Goal: Communication & Community: Answer question/provide support

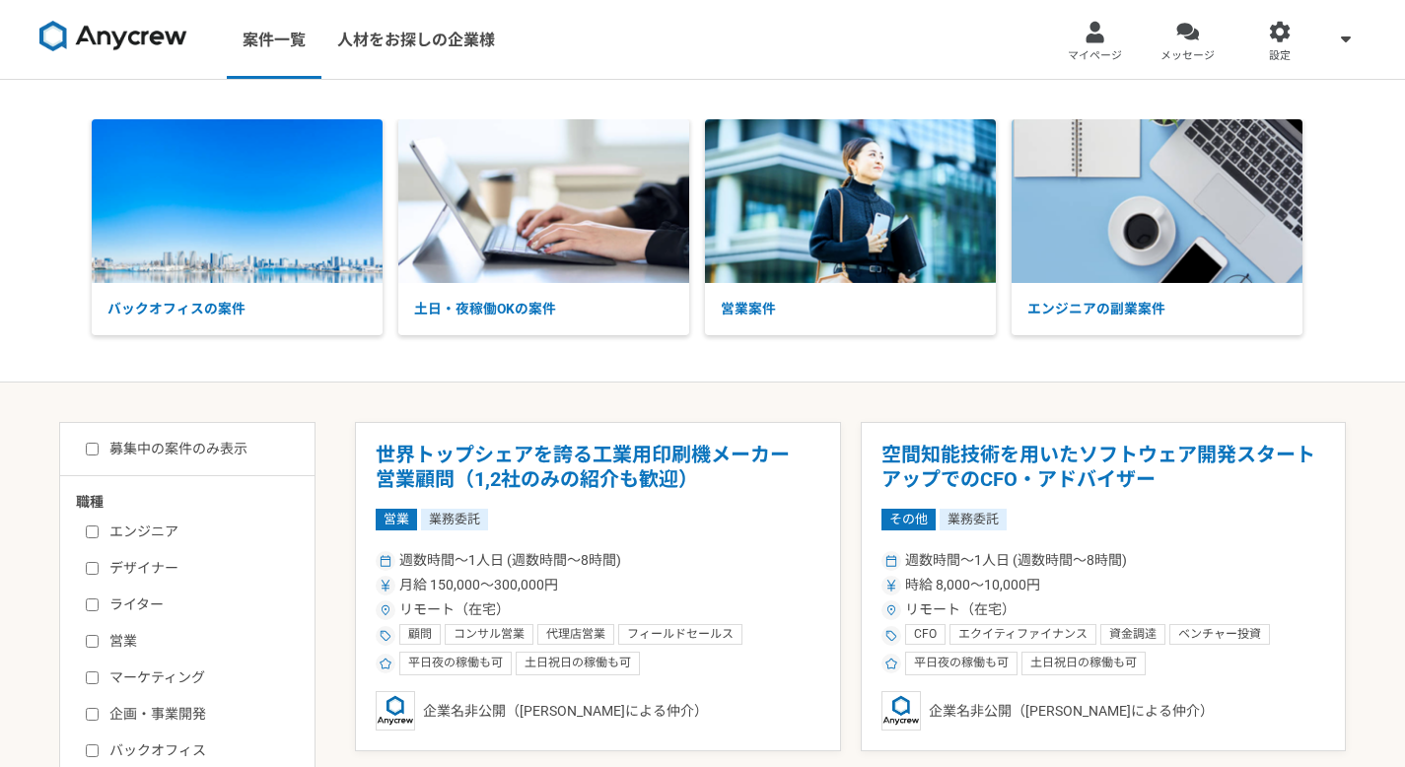
click at [86, 49] on img at bounding box center [113, 37] width 148 height 32
click at [142, 39] on img at bounding box center [113, 37] width 148 height 32
click at [1182, 54] on span "メッセージ" at bounding box center [1187, 56] width 54 height 16
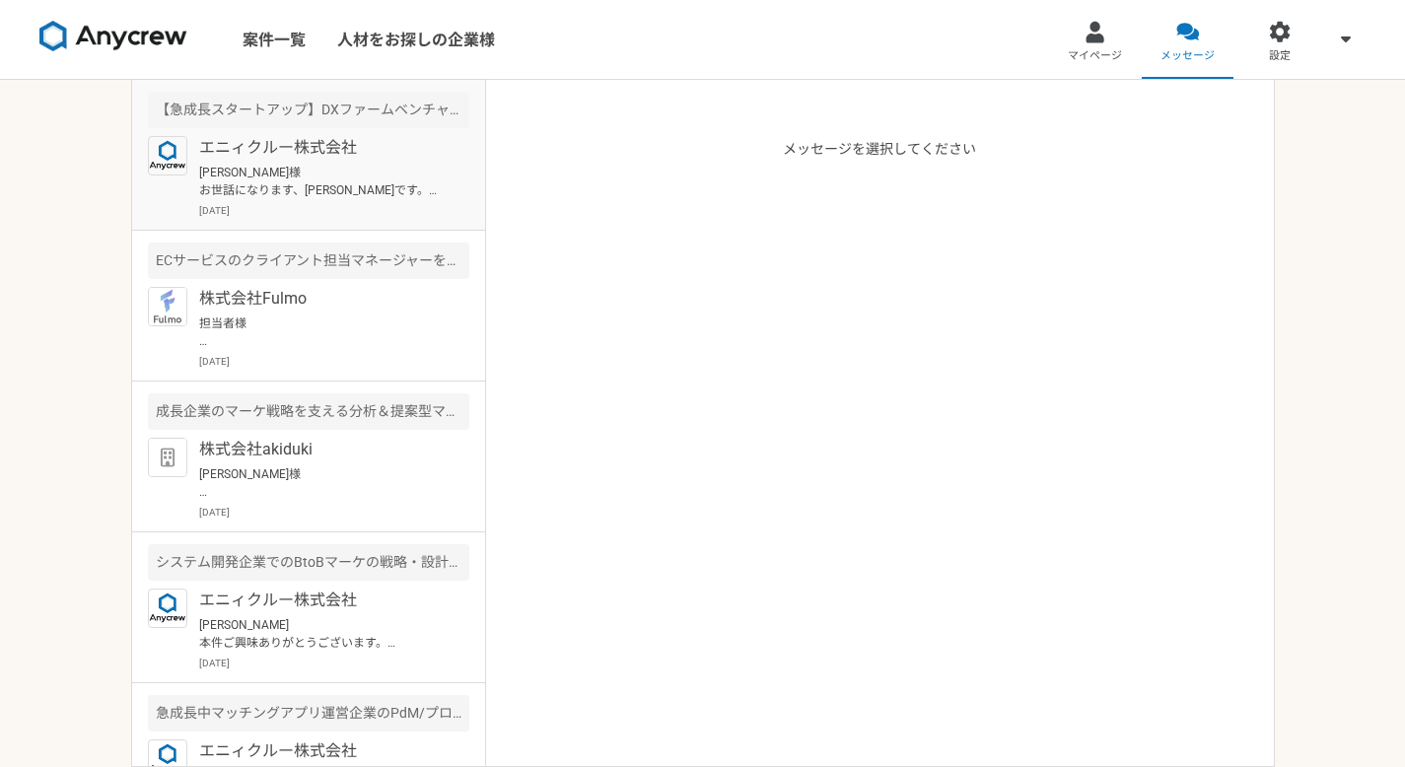
click at [345, 161] on div "エニィクルー株式会社 [PERSON_NAME]様 お世話になります、[PERSON_NAME]です。 ①での通り、 >ご予算上限の4,000円/h では、問…" at bounding box center [334, 177] width 270 height 82
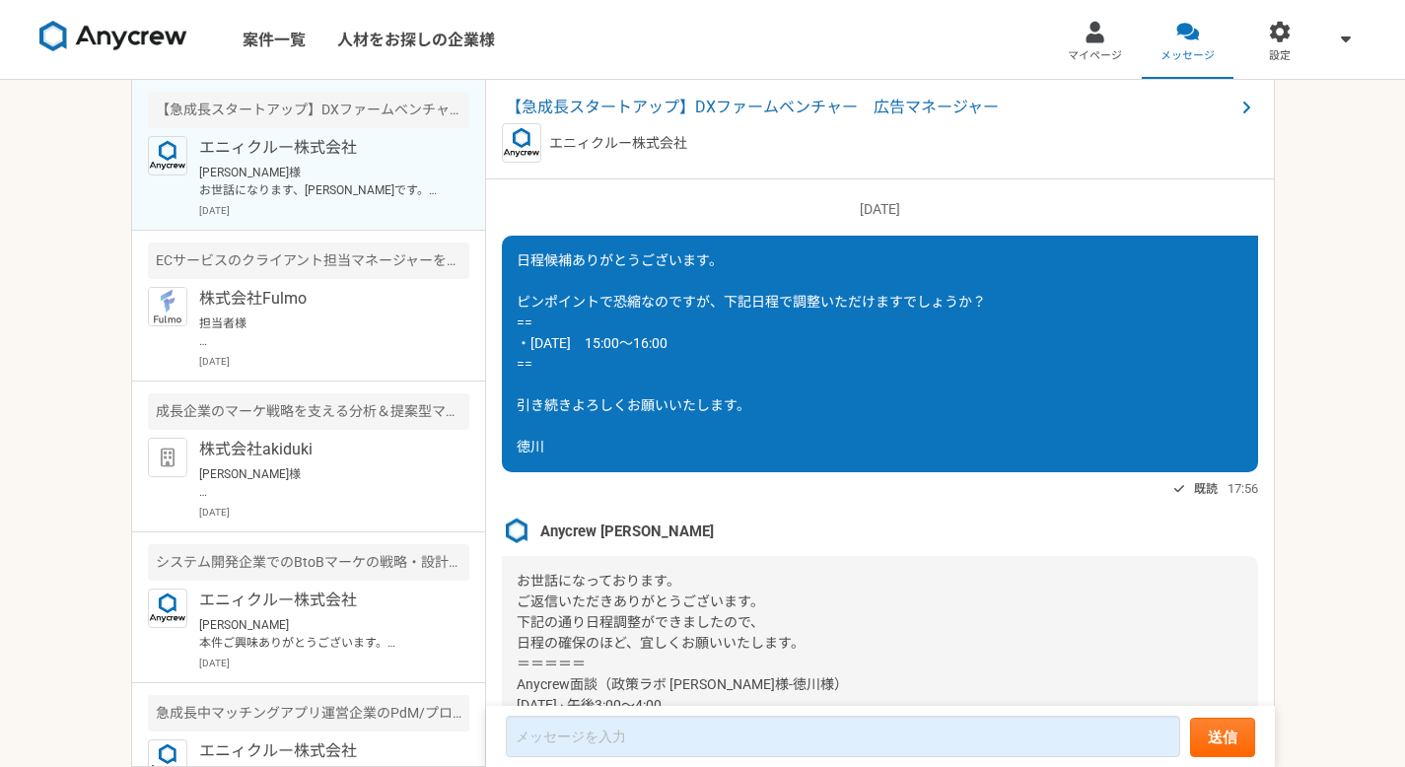
scroll to position [2127, 0]
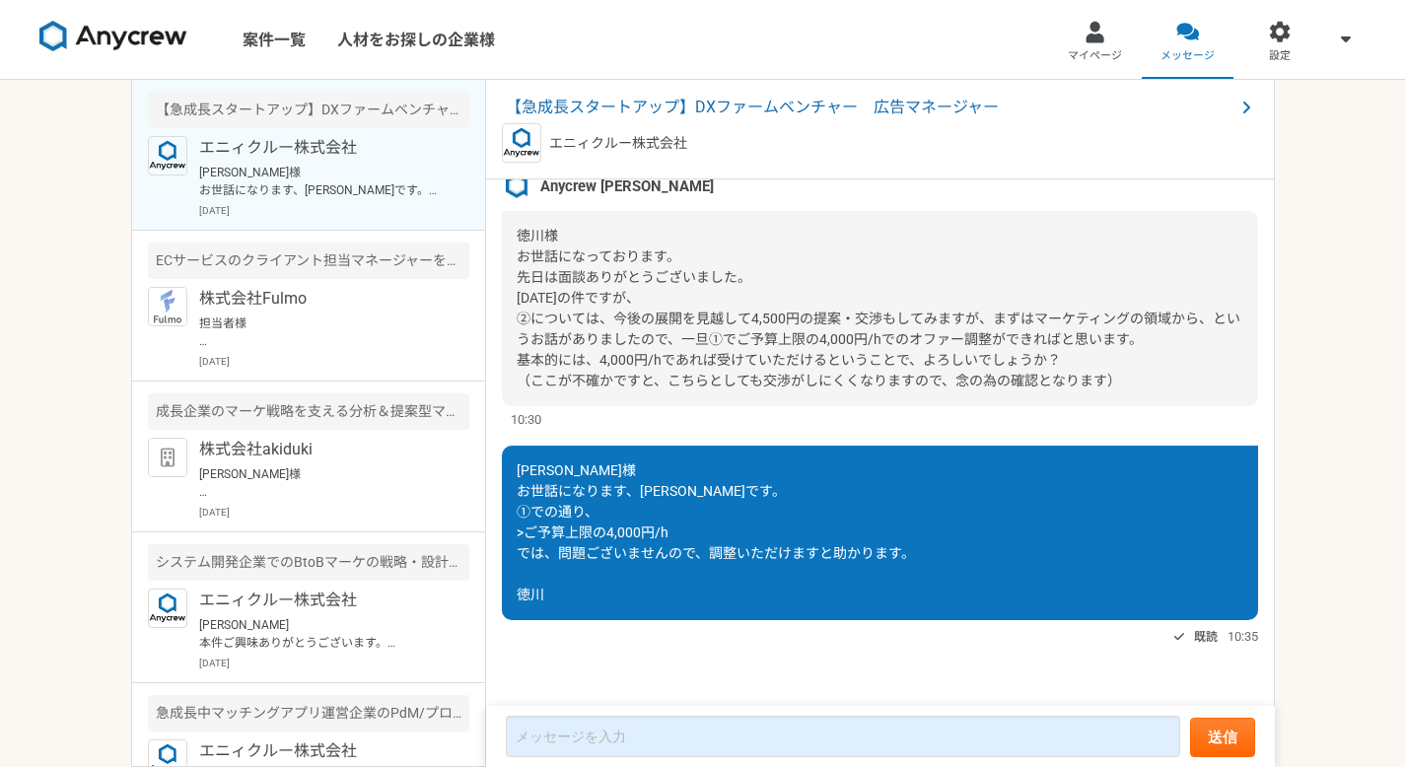
click at [292, 44] on link "案件一覧" at bounding box center [274, 39] width 95 height 79
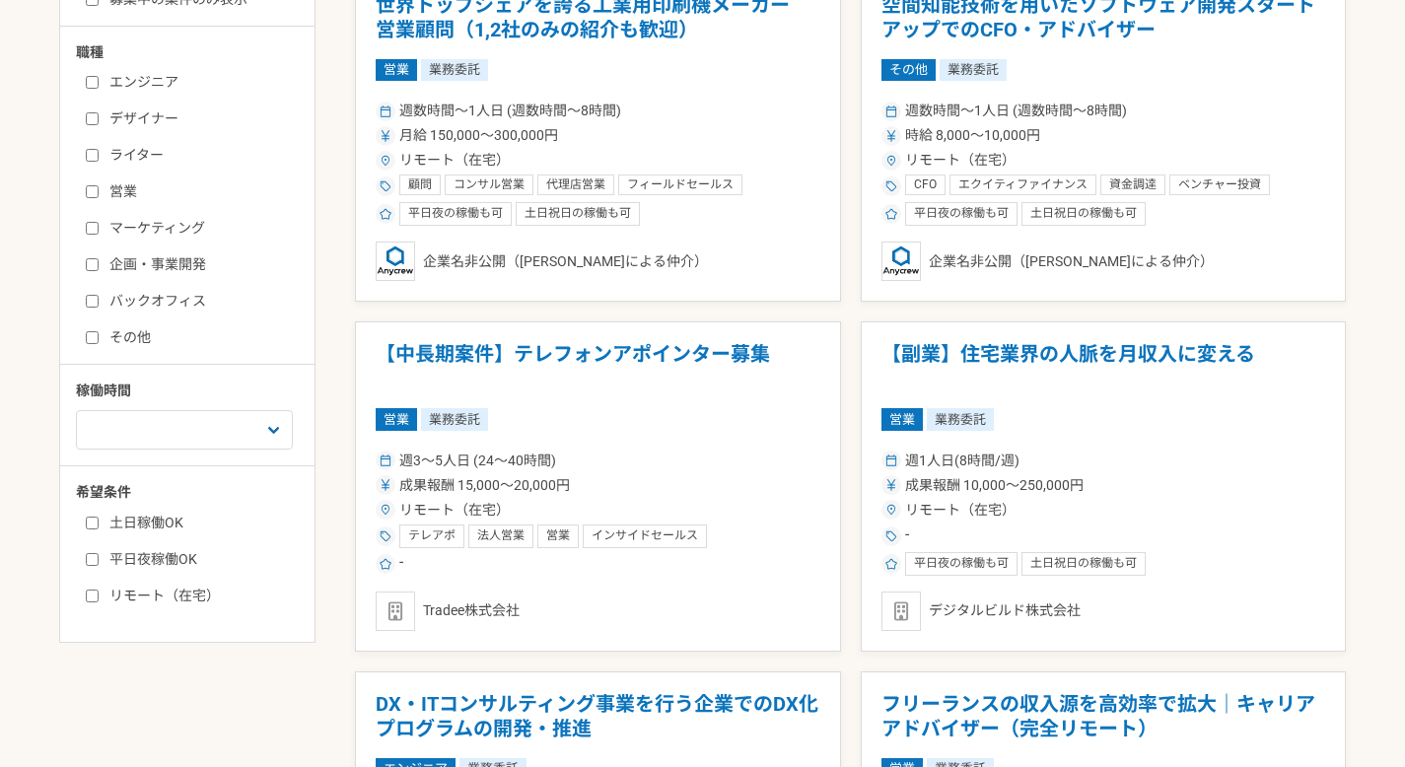
scroll to position [608, 0]
